Goal: Check status: Check status

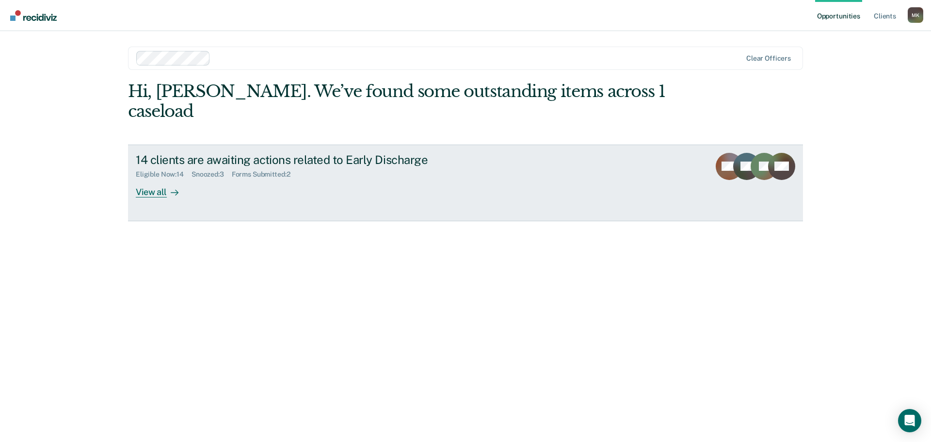
click at [150, 178] on div "View all" at bounding box center [163, 187] width 54 height 19
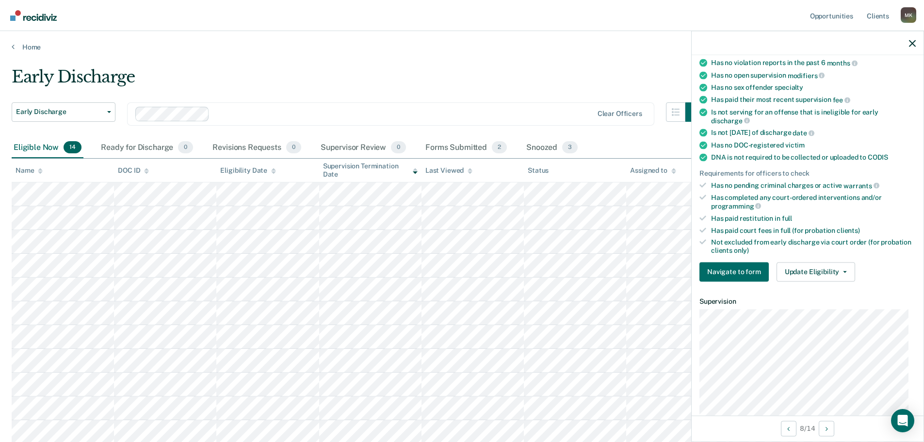
scroll to position [146, 0]
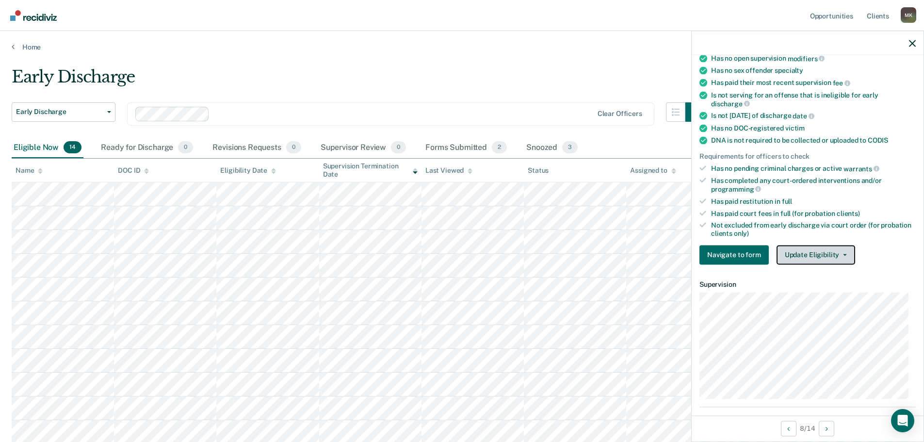
click at [827, 256] on button "Update Eligibility" at bounding box center [816, 254] width 79 height 19
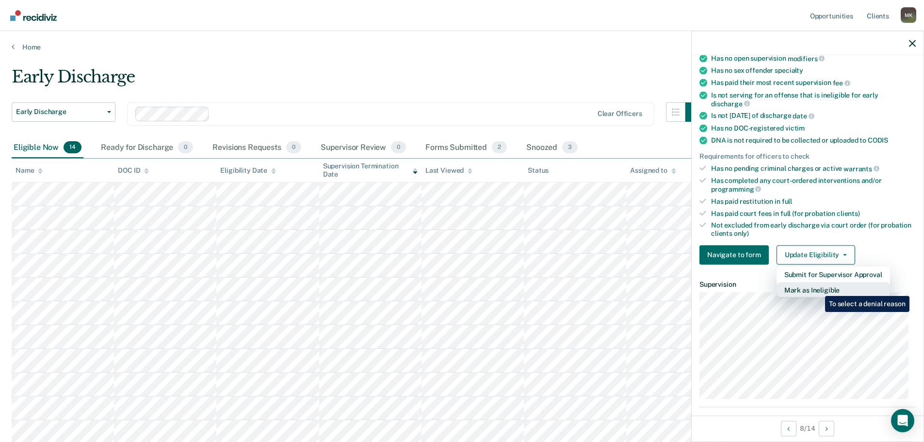
click at [818, 289] on button "Mark as Ineligible" at bounding box center [833, 290] width 113 height 16
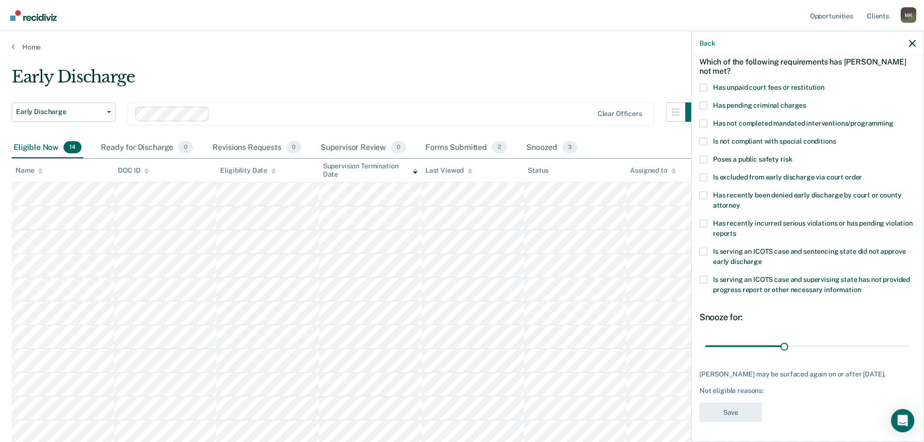
scroll to position [53, 0]
click at [702, 137] on span at bounding box center [703, 141] width 8 height 8
click at [836, 137] on input "Is not compliant with special conditions" at bounding box center [836, 137] width 0 height 0
drag, startPoint x: 782, startPoint y: 340, endPoint x: 719, endPoint y: 334, distance: 63.3
type input "5"
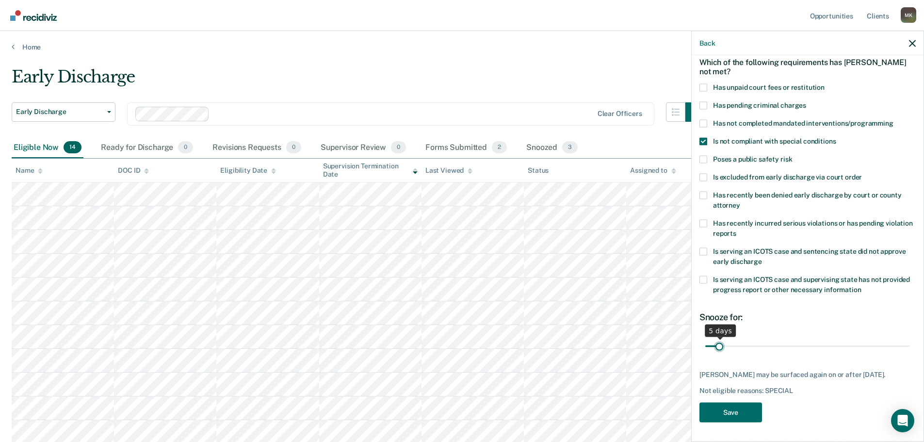
click at [719, 338] on input "range" at bounding box center [807, 346] width 205 height 17
click at [741, 405] on button "Save" at bounding box center [730, 412] width 63 height 20
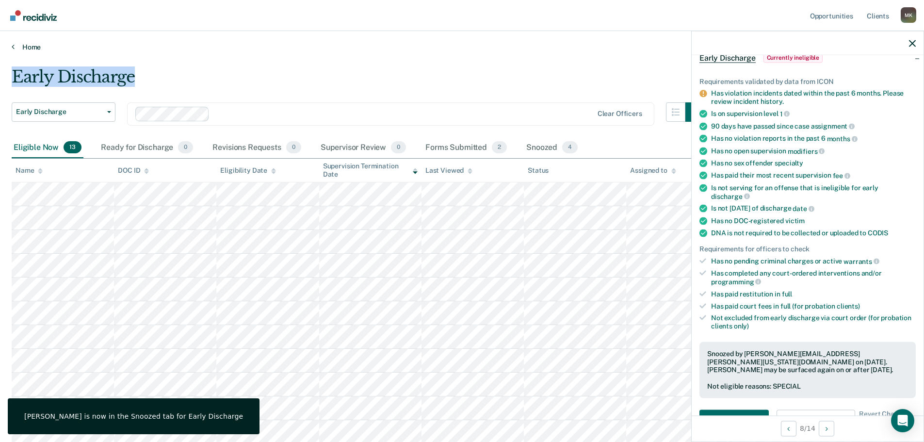
drag, startPoint x: 519, startPoint y: 52, endPoint x: 523, endPoint y: 48, distance: 5.2
click at [523, 48] on div "Opportunities Client s Mayra Koepping M K Profile How it works Log Out Home Ear…" at bounding box center [462, 280] width 924 height 561
